Goal: Task Accomplishment & Management: Complete application form

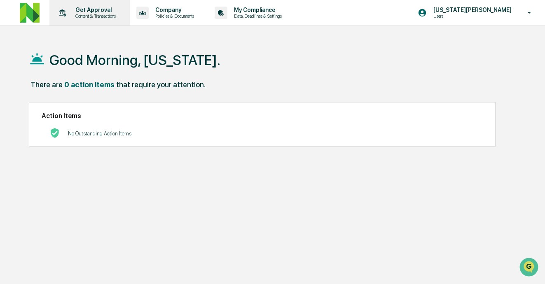
click at [95, 7] on p "Get Approval" at bounding box center [94, 10] width 51 height 7
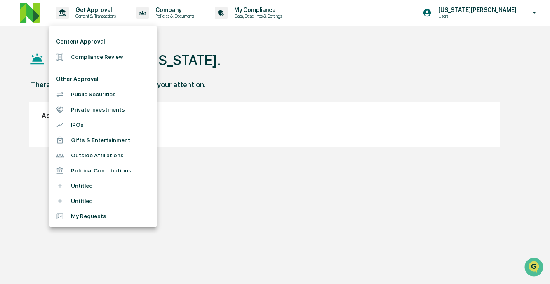
click at [111, 57] on li "Compliance Review" at bounding box center [102, 56] width 107 height 15
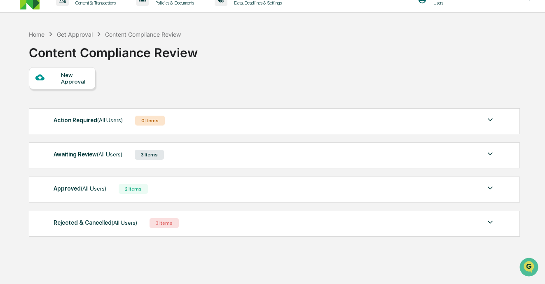
scroll to position [14, 0]
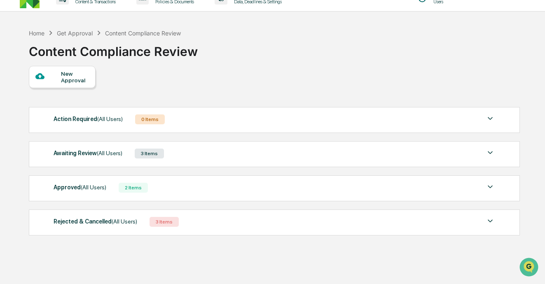
click at [97, 151] on div "Awaiting Review (All Users)" at bounding box center [88, 153] width 69 height 11
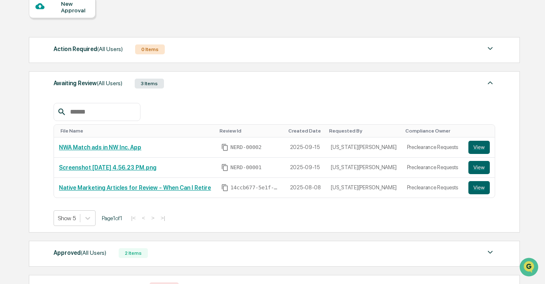
scroll to position [86, 0]
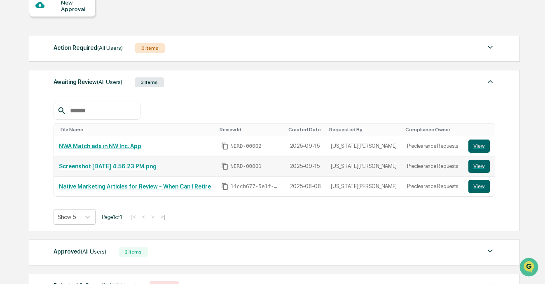
click at [108, 166] on link "Screenshot 2[DATE].56.23 PM.png" at bounding box center [108, 166] width 98 height 7
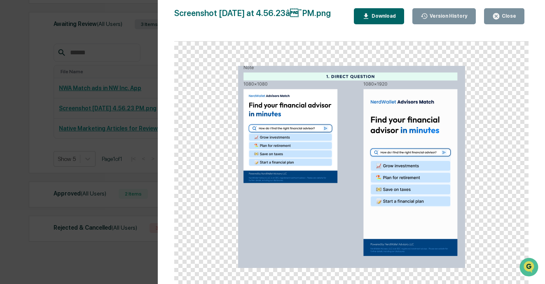
scroll to position [155, 0]
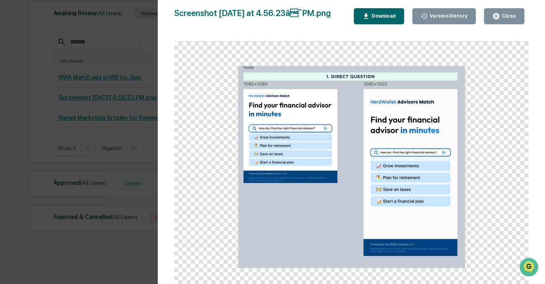
click at [498, 20] on button "Close" at bounding box center [504, 16] width 40 height 16
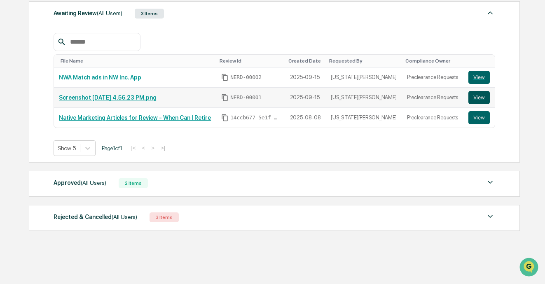
click at [485, 98] on button "View" at bounding box center [478, 97] width 21 height 13
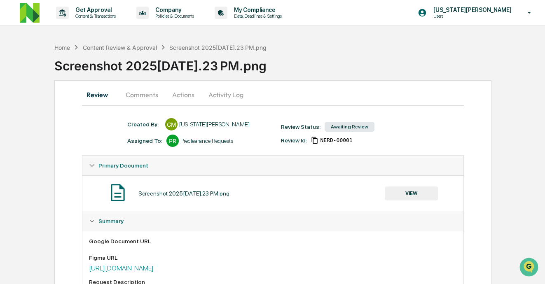
click at [135, 92] on button "Comments" at bounding box center [142, 95] width 46 height 20
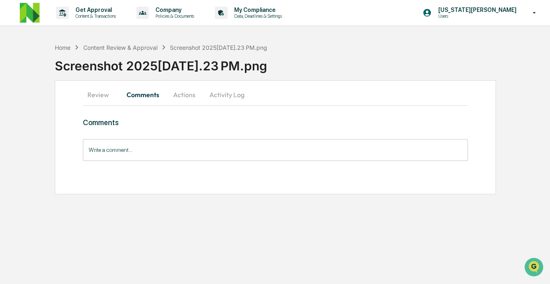
click at [182, 93] on button "Actions" at bounding box center [184, 95] width 37 height 20
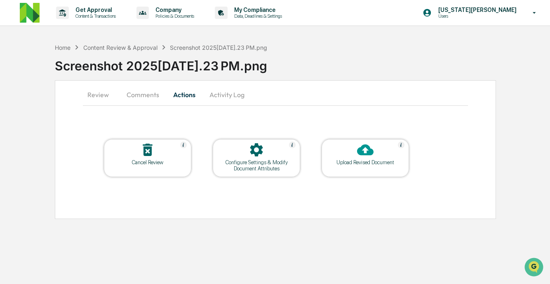
click at [223, 95] on button "Activity Log" at bounding box center [227, 95] width 48 height 20
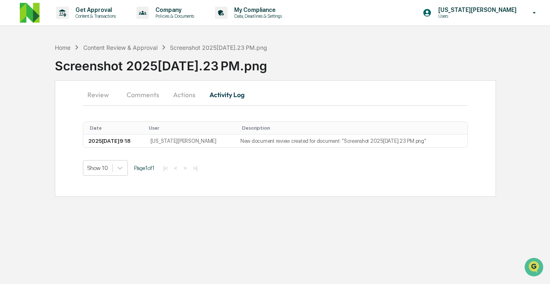
click at [174, 94] on button "Actions" at bounding box center [184, 95] width 37 height 20
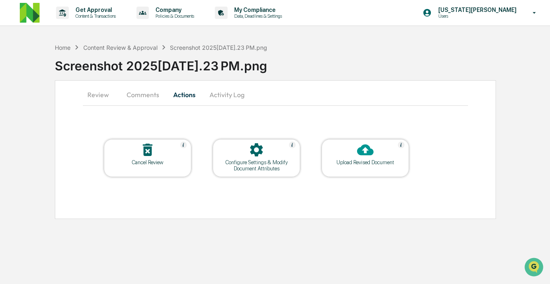
click at [139, 95] on button "Comments" at bounding box center [143, 95] width 46 height 20
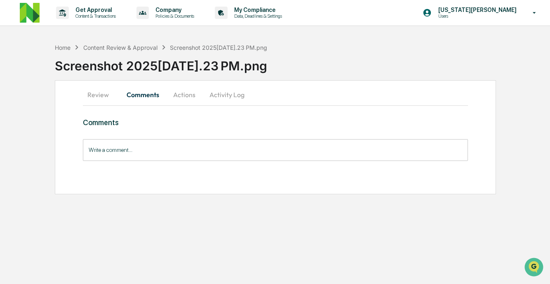
click at [119, 141] on div "Write a comment... Write a comment..." at bounding box center [275, 150] width 385 height 22
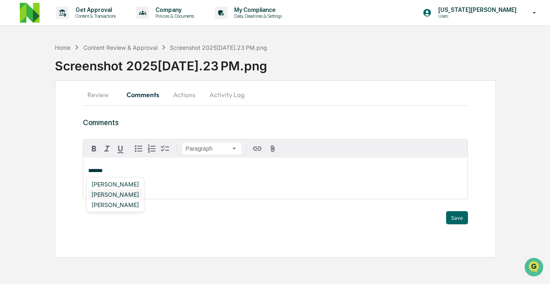
click at [120, 196] on div "Neshie Tiwari" at bounding box center [115, 195] width 54 height 10
click at [148, 187] on div "DeeAnn Mays (Dempsey)" at bounding box center [144, 184] width 112 height 10
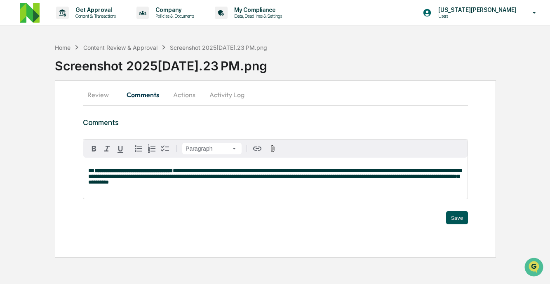
click at [455, 213] on button "Save" at bounding box center [457, 217] width 22 height 13
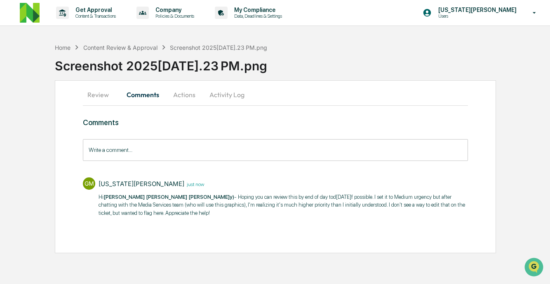
click at [213, 99] on button "Activity Log" at bounding box center [227, 95] width 48 height 20
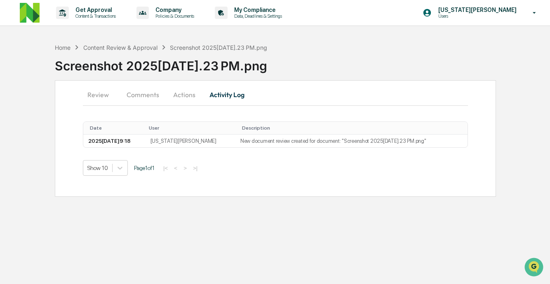
click at [180, 92] on button "Actions" at bounding box center [184, 95] width 37 height 20
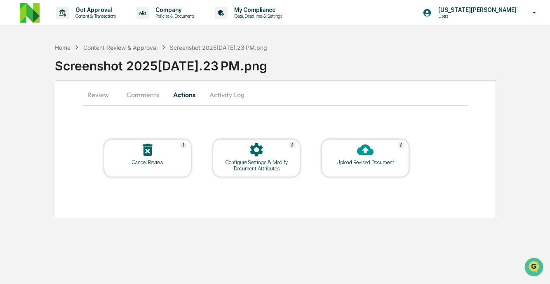
click at [132, 89] on button "Comments" at bounding box center [143, 95] width 46 height 20
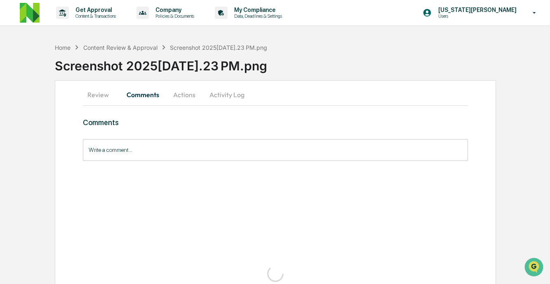
click at [101, 95] on button "Review" at bounding box center [101, 95] width 37 height 20
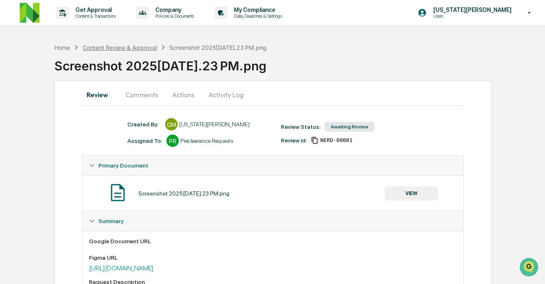
click at [144, 48] on div "Content Review & Approval" at bounding box center [120, 47] width 74 height 7
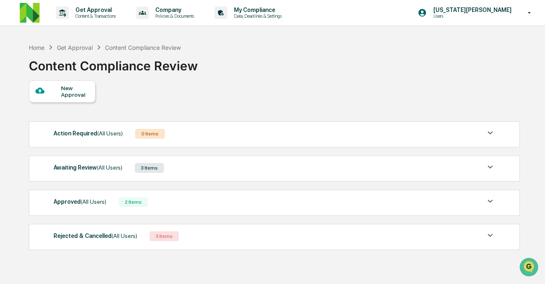
click at [75, 45] on div "Get Approval" at bounding box center [75, 47] width 36 height 7
click at [112, 162] on div "Awaiting Review (All Users) 3 Items File Name Review Id Created Date Requested …" at bounding box center [275, 169] width 492 height 26
click at [185, 171] on div "Awaiting Review (All Users) 3 Items" at bounding box center [275, 168] width 442 height 12
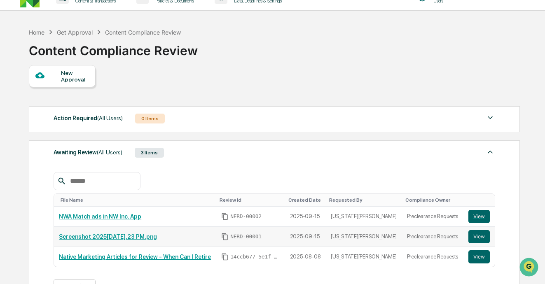
scroll to position [16, 0]
click at [480, 241] on button "View" at bounding box center [478, 236] width 21 height 13
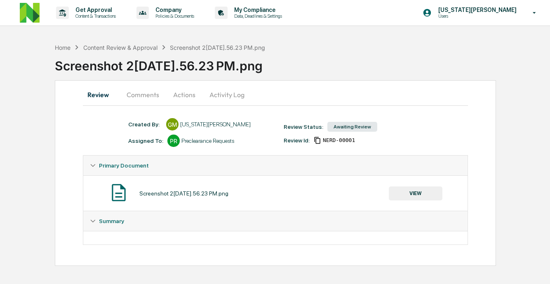
click at [138, 97] on button "Comments" at bounding box center [143, 95] width 46 height 20
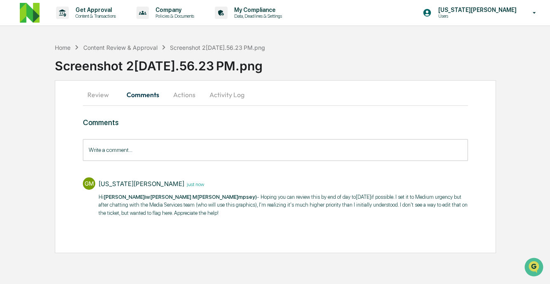
click at [94, 94] on button "Review" at bounding box center [101, 95] width 37 height 20
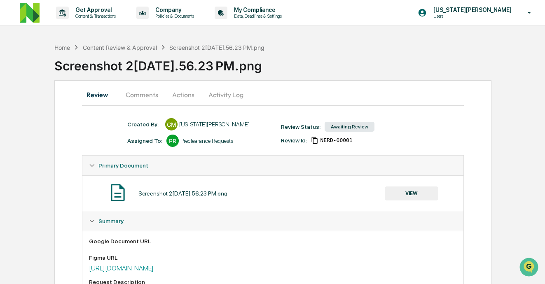
click at [188, 99] on button "Actions" at bounding box center [183, 95] width 37 height 20
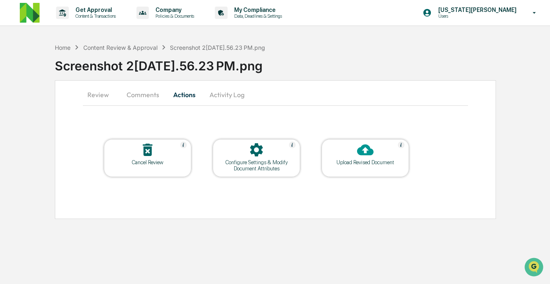
click at [234, 98] on button "Activity Log" at bounding box center [227, 95] width 48 height 20
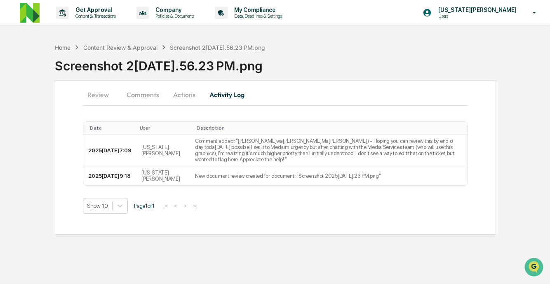
click at [189, 96] on button "Actions" at bounding box center [184, 95] width 37 height 20
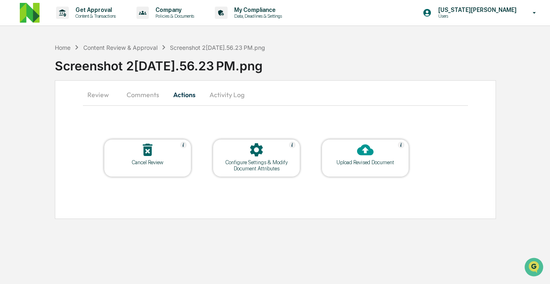
click at [232, 93] on button "Activity Log" at bounding box center [227, 95] width 48 height 20
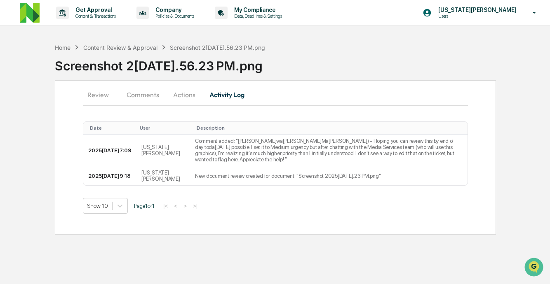
click at [151, 96] on button "Comments" at bounding box center [143, 95] width 46 height 20
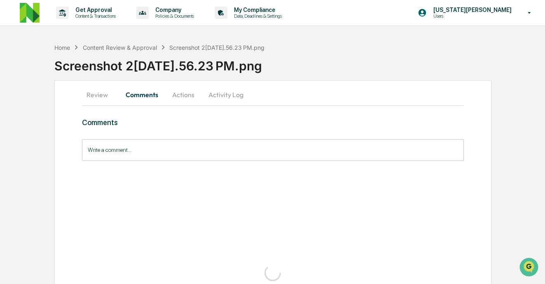
click at [174, 92] on button "Actions" at bounding box center [183, 95] width 37 height 20
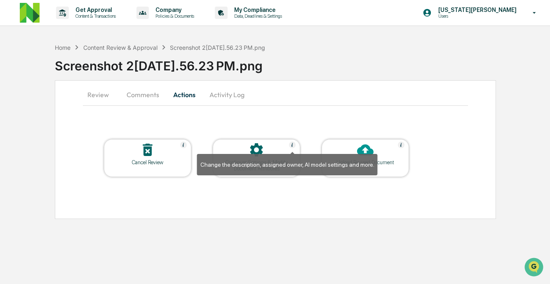
click at [295, 146] on img at bounding box center [292, 145] width 7 height 7
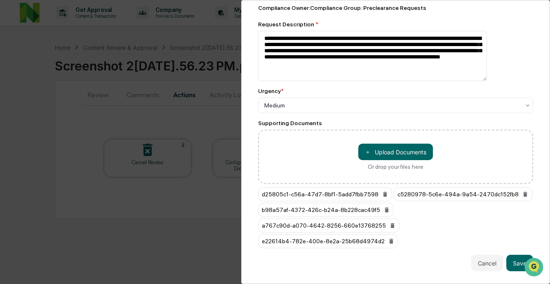
scroll to position [145, 0]
click at [291, 104] on div at bounding box center [392, 105] width 256 height 8
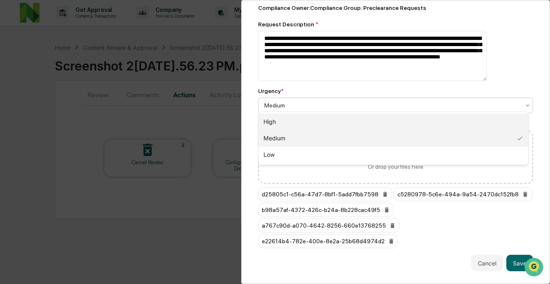
click at [295, 118] on div "High" at bounding box center [392, 122] width 269 height 16
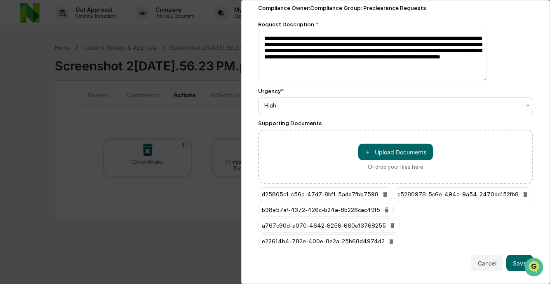
scroll to position [0, 0]
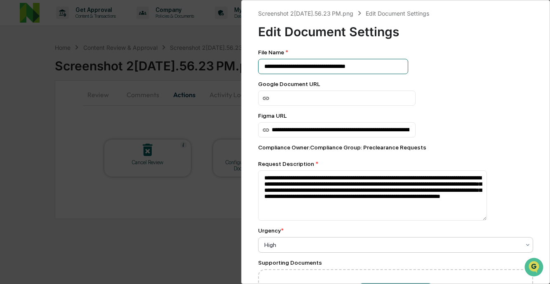
click at [363, 67] on input "**********" at bounding box center [333, 66] width 150 height 15
type input "*"
click at [312, 68] on input "**********" at bounding box center [333, 66] width 150 height 15
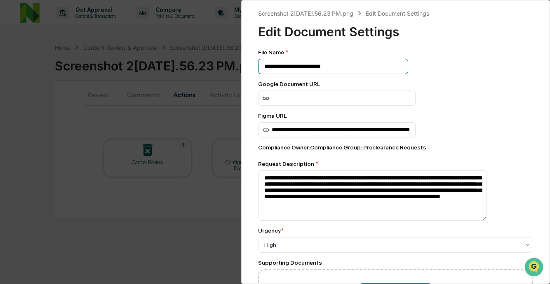
click at [312, 68] on input "**********" at bounding box center [333, 66] width 150 height 15
drag, startPoint x: 354, startPoint y: 65, endPoint x: 408, endPoint y: 69, distance: 53.3
click at [405, 69] on input "**********" at bounding box center [333, 66] width 150 height 15
type input "**********"
click at [455, 90] on div "Google Document URL" at bounding box center [395, 93] width 275 height 25
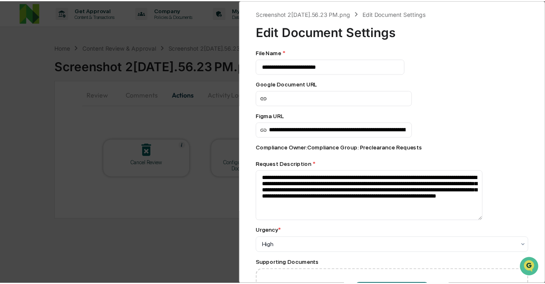
scroll to position [145, 0]
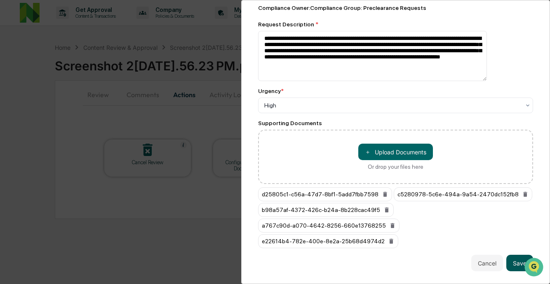
click at [506, 258] on button "Save" at bounding box center [519, 263] width 27 height 16
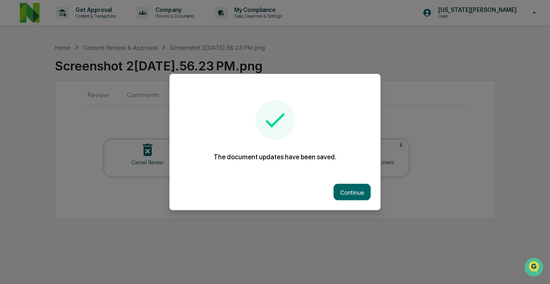
click at [185, 241] on div at bounding box center [275, 142] width 550 height 284
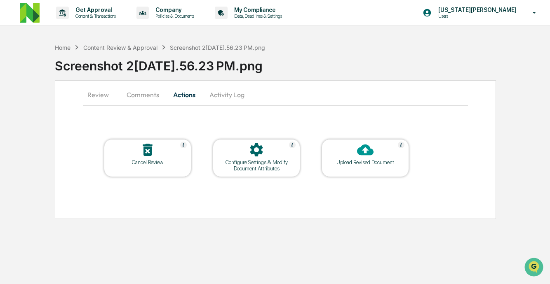
click at [148, 97] on button "Comments" at bounding box center [143, 95] width 46 height 20
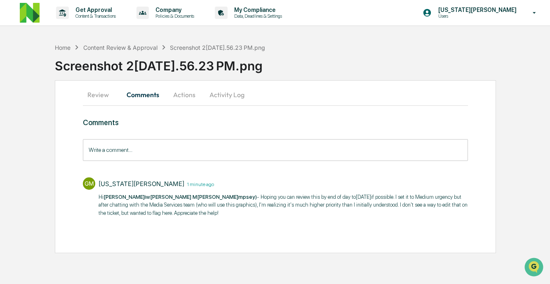
click at [172, 155] on input "Write a comment..." at bounding box center [275, 150] width 385 height 22
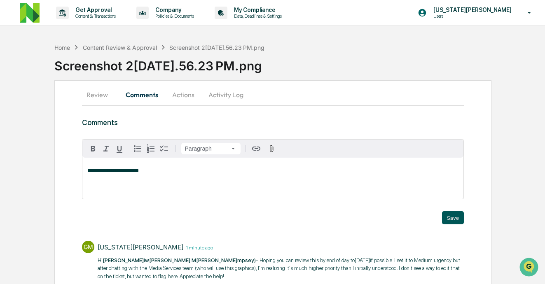
click at [449, 218] on button "Save" at bounding box center [453, 217] width 22 height 13
